Goal: Find specific page/section: Find specific page/section

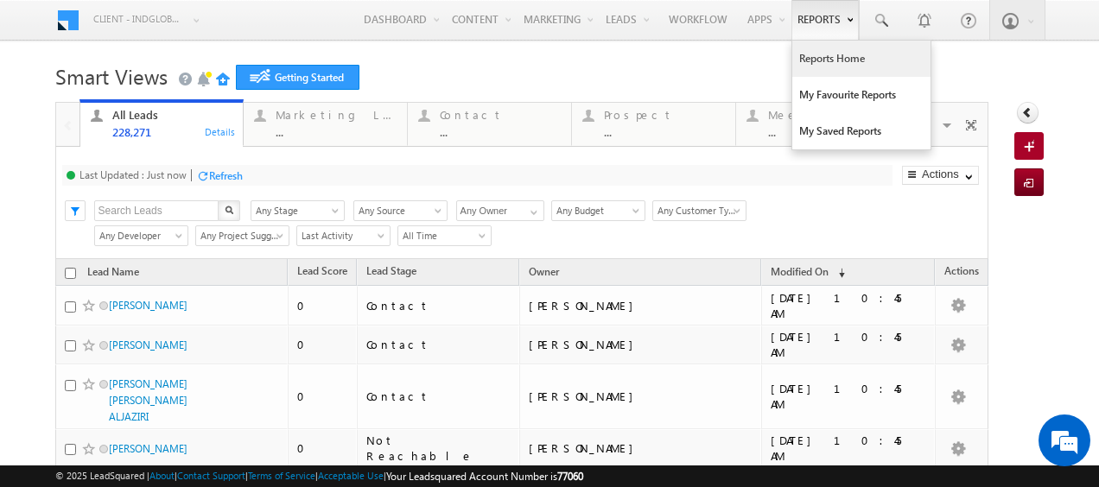
click at [822, 59] on link "Reports Home" at bounding box center [861, 59] width 138 height 36
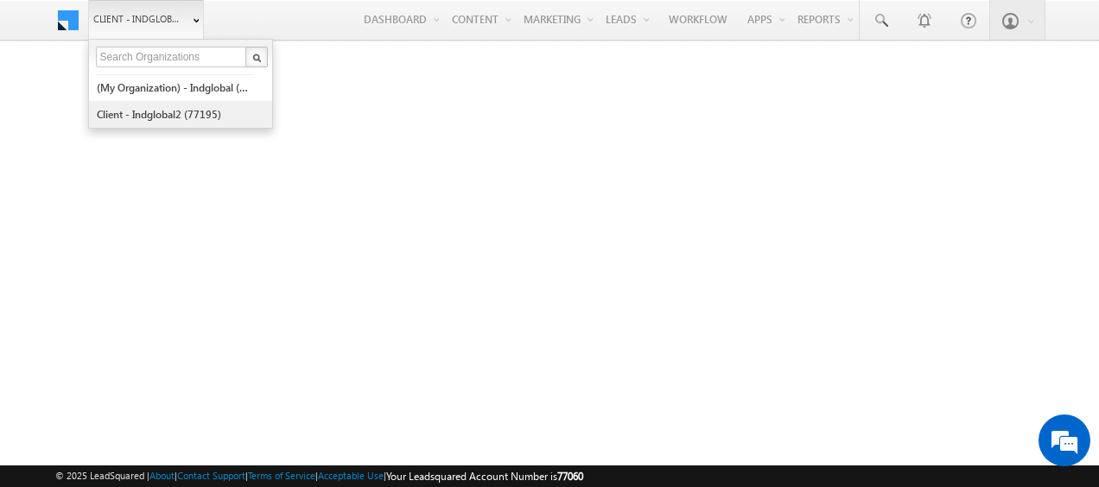
click at [180, 109] on link "Client - indglobal2 (77195)" at bounding box center [175, 114] width 158 height 27
